Goal: Check status

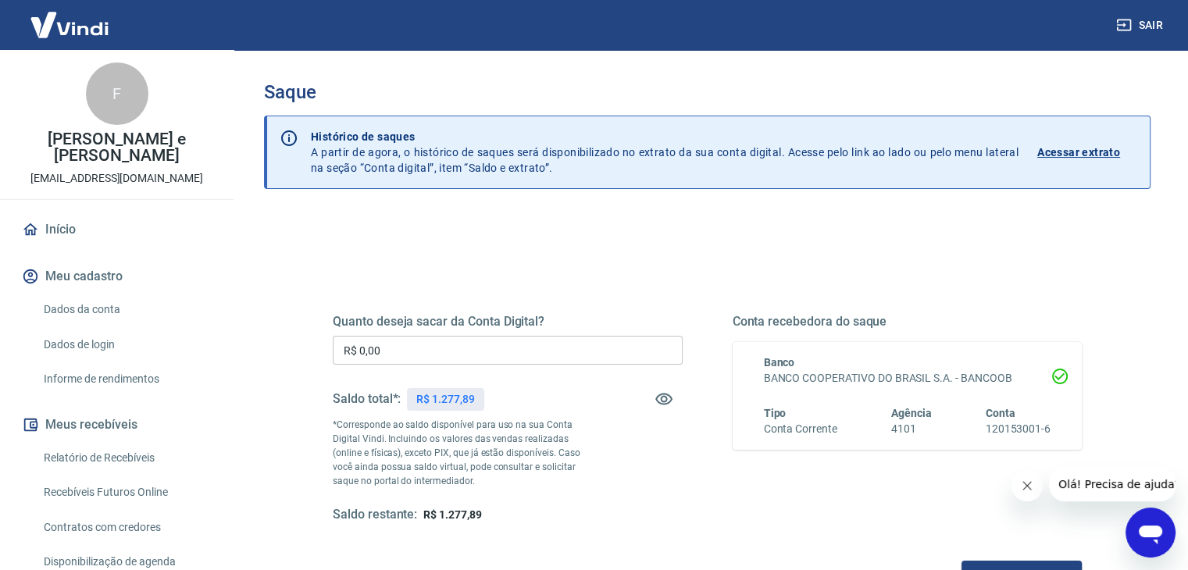
click at [1082, 155] on p "Acessar extrato" at bounding box center [1078, 153] width 83 height 16
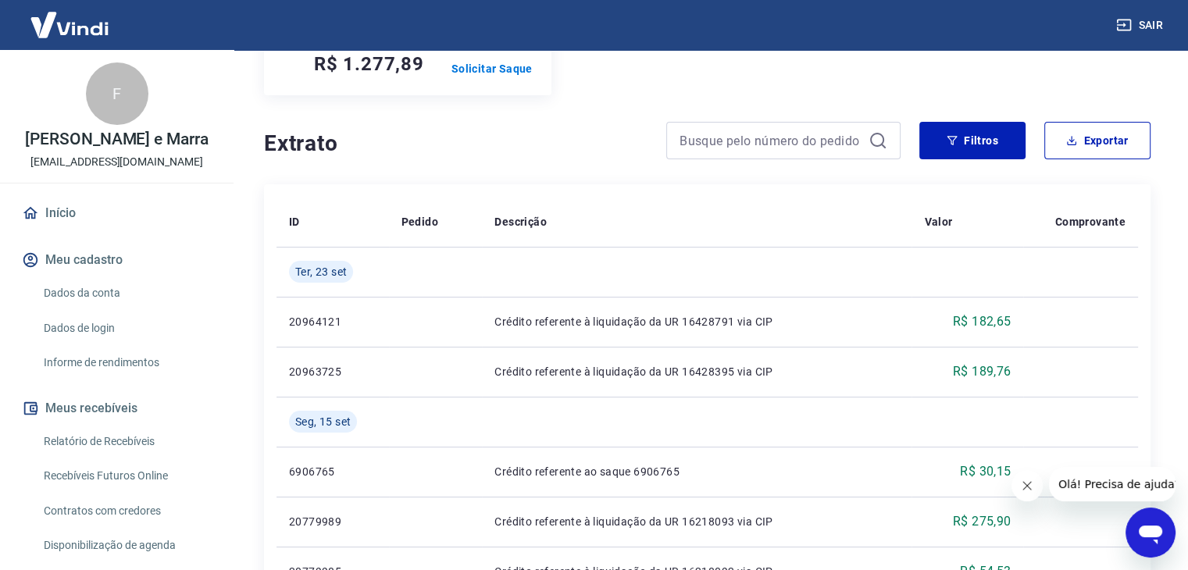
scroll to position [148, 0]
